Goal: Use online tool/utility

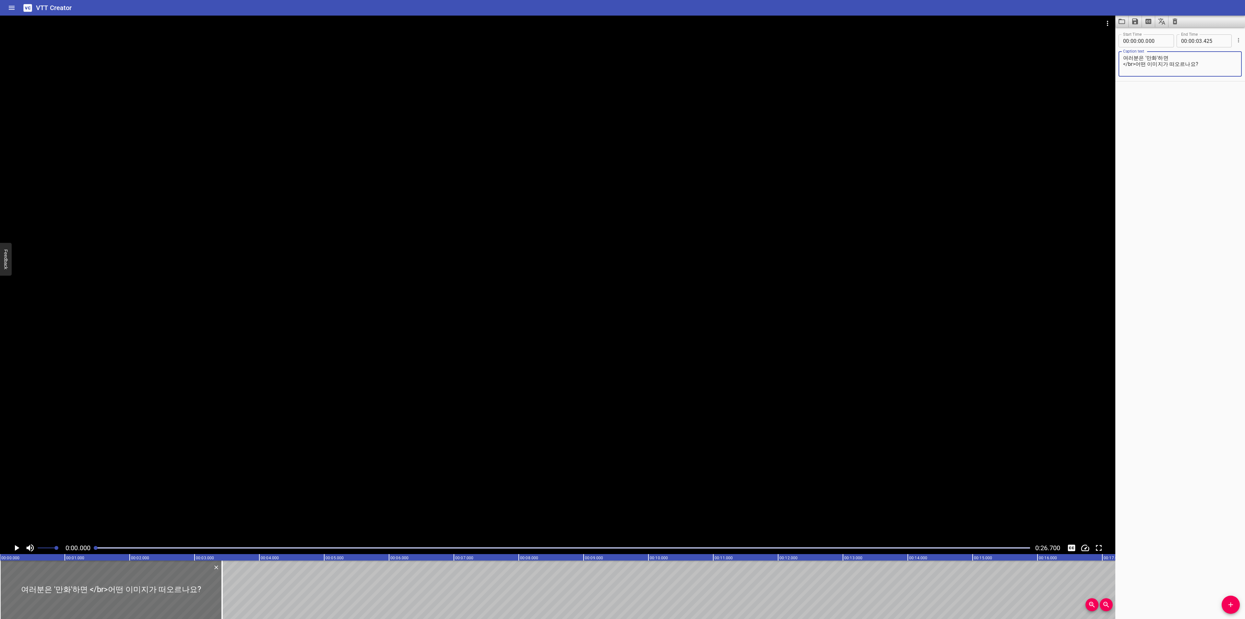
drag, startPoint x: 1137, startPoint y: 64, endPoint x: 1110, endPoint y: 63, distance: 26.9
click at [1110, 63] on main "0:00.000 0:26.700 00:00.000 00:01.000 00:02.000 00:03.000 00:04.000 00:05.000 0…" at bounding box center [622, 317] width 1245 height 603
paste textarea "br/"
type textarea "여러분은 '만화'하면 <br/>어떤 이미지가 떠오르나요?"
click at [1203, 111] on div "Start Time 00 : 00 : 00 . 000 Start Time End Time 00 : 00 : 03 . 425 End Time C…" at bounding box center [1181, 322] width 130 height 591
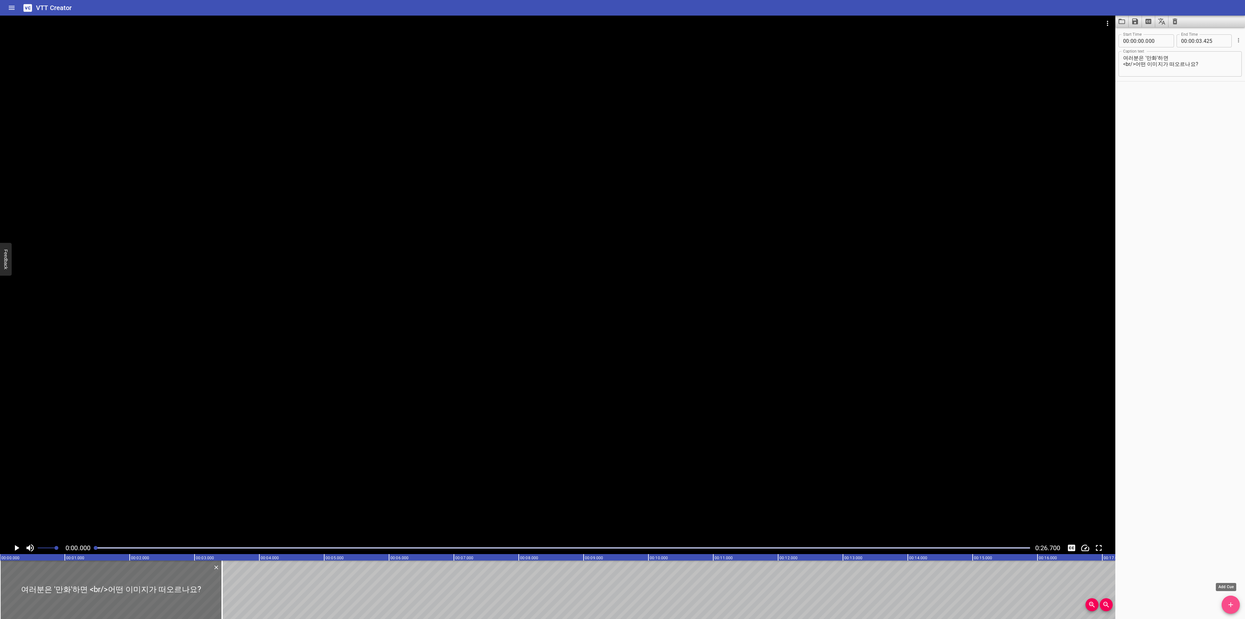
click at [1237, 606] on span "Add Cue" at bounding box center [1231, 604] width 18 height 8
drag, startPoint x: 86, startPoint y: 591, endPoint x: 308, endPoint y: 589, distance: 222.2
click at [308, 589] on div at bounding box center [287, 589] width 130 height 58
type input "03"
type input "425"
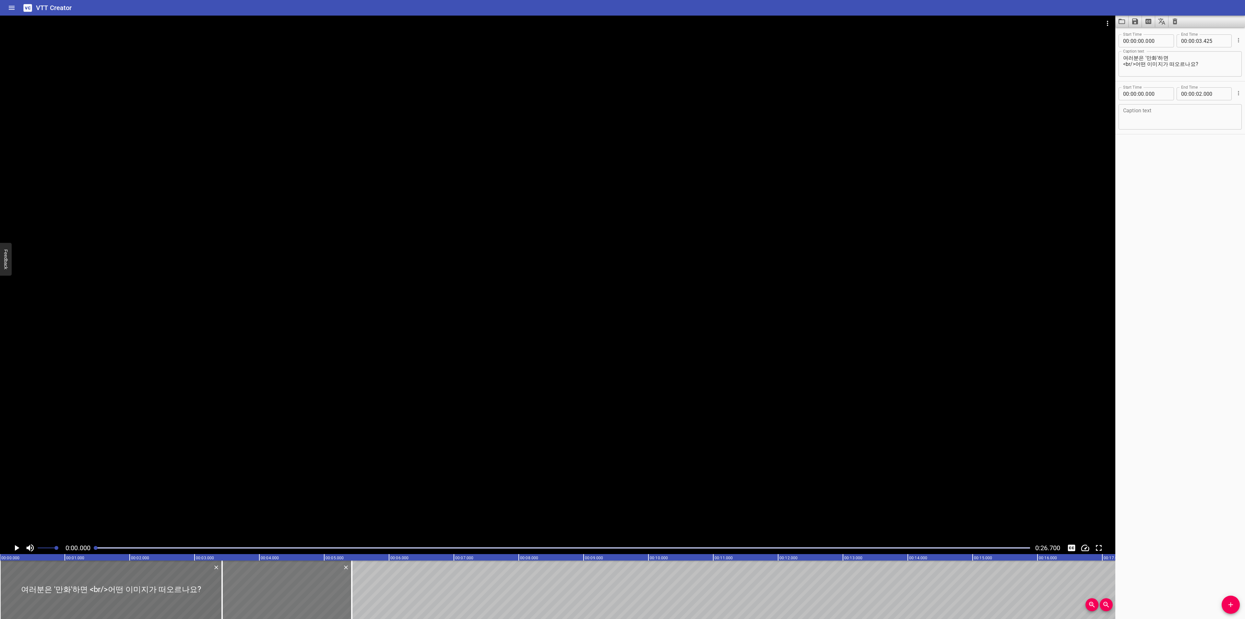
type input "05"
type input "425"
drag, startPoint x: 349, startPoint y: 588, endPoint x: 395, endPoint y: 591, distance: 46.5
click at [395, 591] on div at bounding box center [398, 589] width 6 height 58
type input "06"
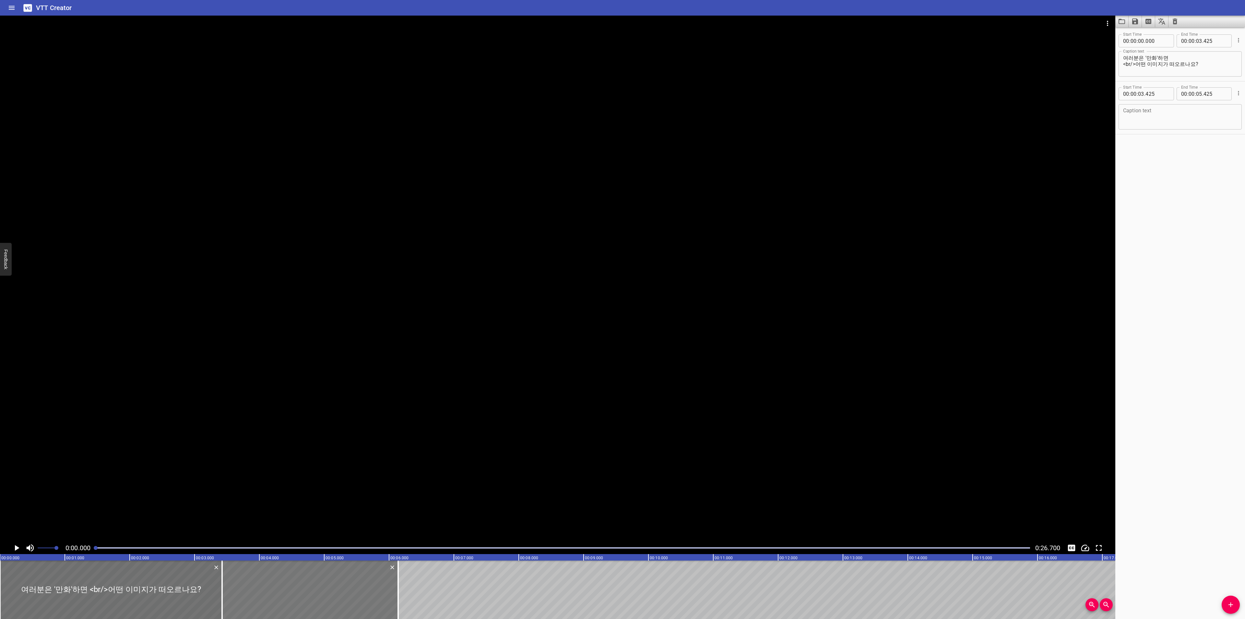
type input "140"
